Goal: Task Accomplishment & Management: Use online tool/utility

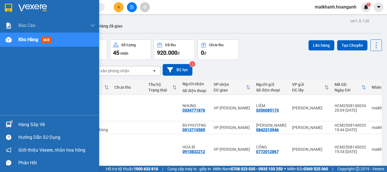
click at [6, 7] on img at bounding box center [8, 8] width 7 height 9
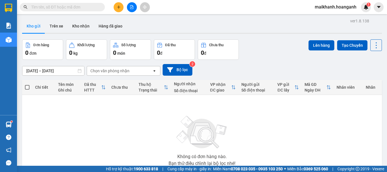
click at [135, 7] on button at bounding box center [132, 7] width 10 height 10
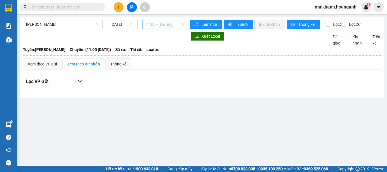
click at [155, 25] on span "11:00 - (Đã hủy)" at bounding box center [165, 24] width 38 height 9
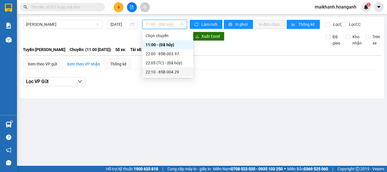
click at [162, 76] on div "22:10 - 85B-004.29" at bounding box center [167, 71] width 51 height 9
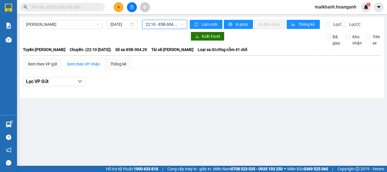
click at [163, 24] on span "22:10 - 85B-004.29" at bounding box center [165, 24] width 38 height 9
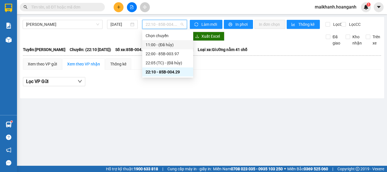
click at [107, 46] on div "Xuất Excel Đã giao Kho nhận Trên xe" at bounding box center [202, 39] width 359 height 14
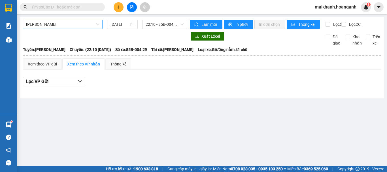
click at [57, 25] on span "[PERSON_NAME]" at bounding box center [62, 24] width 73 height 9
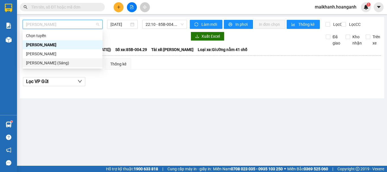
click at [52, 61] on div "[PERSON_NAME] (Sáng)" at bounding box center [62, 63] width 73 height 6
type input "[DATE]"
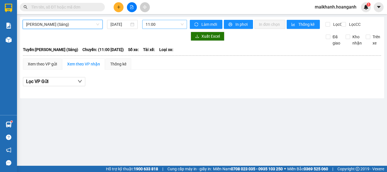
click at [168, 25] on span "11:00" at bounding box center [165, 24] width 38 height 9
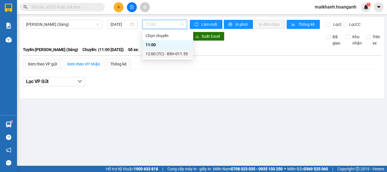
click at [167, 51] on div "12:00 (TC) - 85H-011.55" at bounding box center [168, 54] width 44 height 6
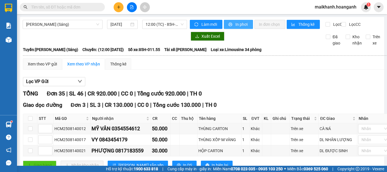
click at [236, 24] on span "In phơi" at bounding box center [242, 24] width 13 height 6
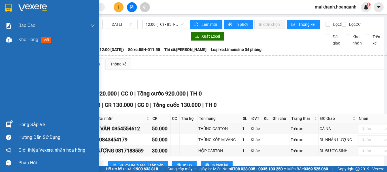
click at [6, 11] on img at bounding box center [8, 8] width 7 height 9
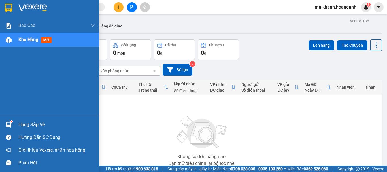
click at [11, 8] on img at bounding box center [8, 8] width 7 height 9
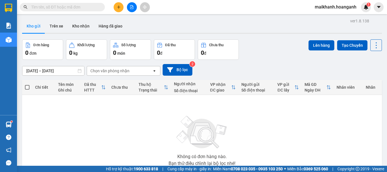
click at [130, 6] on icon "file-add" at bounding box center [131, 7] width 3 height 4
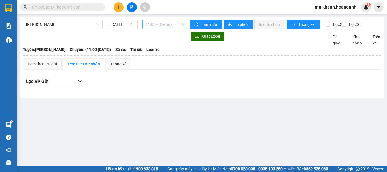
click at [168, 24] on span "11:00 - (Đã hủy)" at bounding box center [165, 24] width 38 height 9
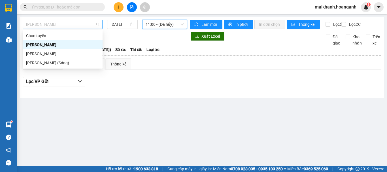
click at [77, 27] on span "[PERSON_NAME]" at bounding box center [62, 24] width 73 height 9
click at [71, 46] on div "[PERSON_NAME]" at bounding box center [62, 45] width 73 height 6
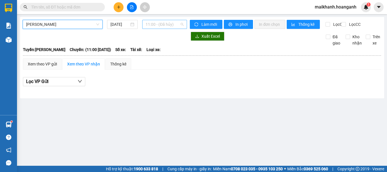
click at [157, 26] on span "11:00 - (Đã hủy)" at bounding box center [165, 24] width 38 height 9
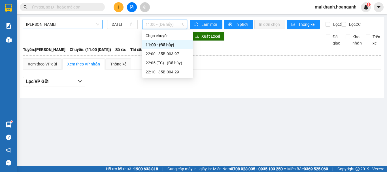
click at [78, 27] on span "[PERSON_NAME]" at bounding box center [62, 24] width 73 height 9
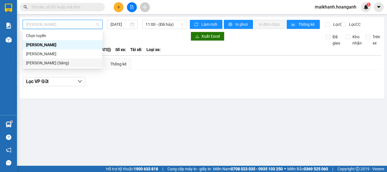
click at [69, 63] on div "[PERSON_NAME] (Sáng)" at bounding box center [62, 63] width 73 height 6
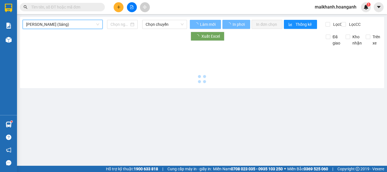
type input "[DATE]"
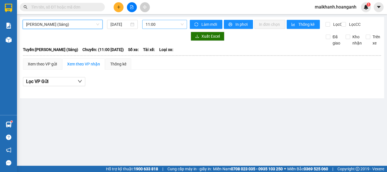
click at [150, 27] on span "11:00" at bounding box center [165, 24] width 38 height 9
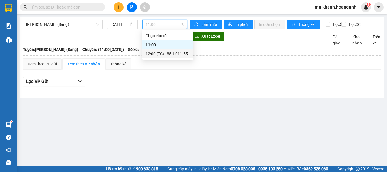
click at [161, 51] on div "12:00 (TC) - 85H-011.55" at bounding box center [168, 54] width 44 height 6
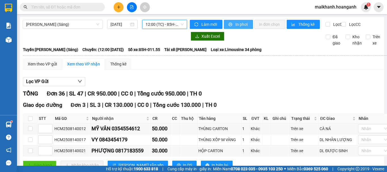
click at [236, 26] on span "In phơi" at bounding box center [242, 24] width 13 height 6
